Goal: Share content: Share content

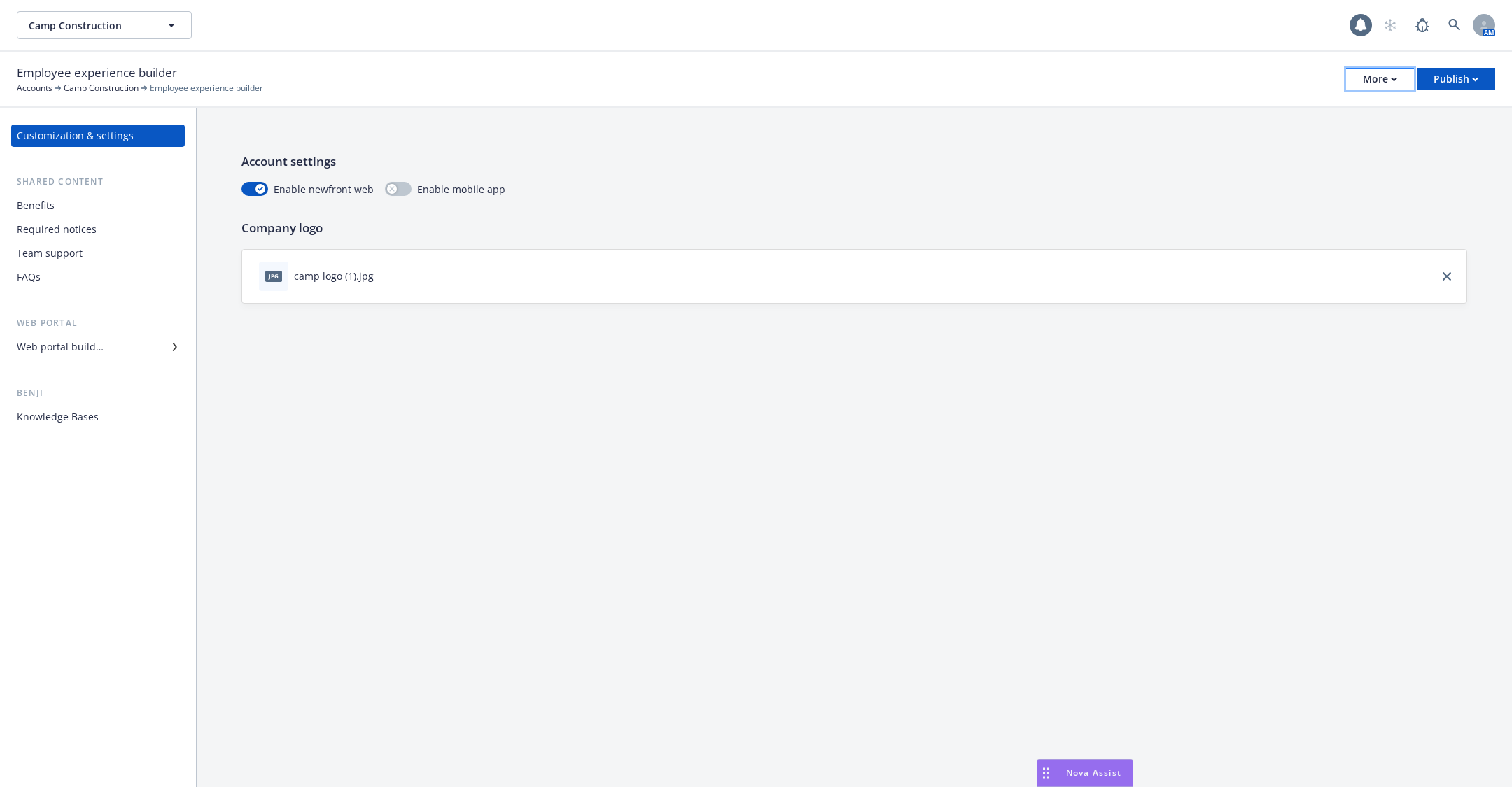
click at [1363, 81] on div "More" at bounding box center [1380, 79] width 35 height 21
click at [1355, 131] on link "Copy portal link" at bounding box center [1310, 139] width 207 height 28
